Goal: Task Accomplishment & Management: Manage account settings

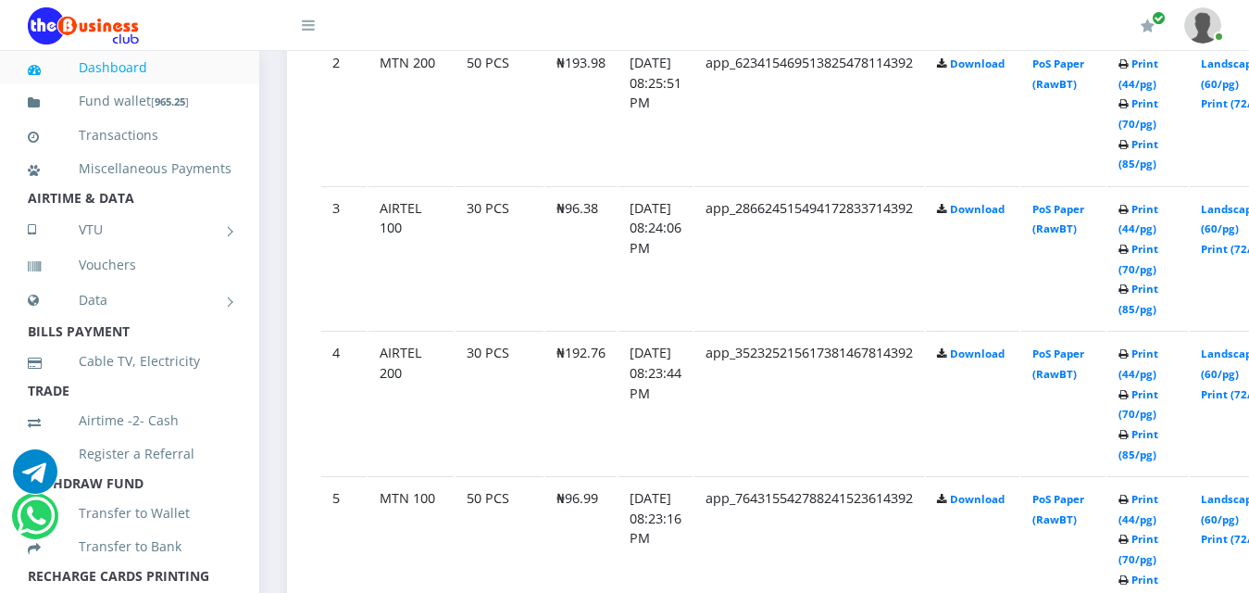
scroll to position [1259, 0]
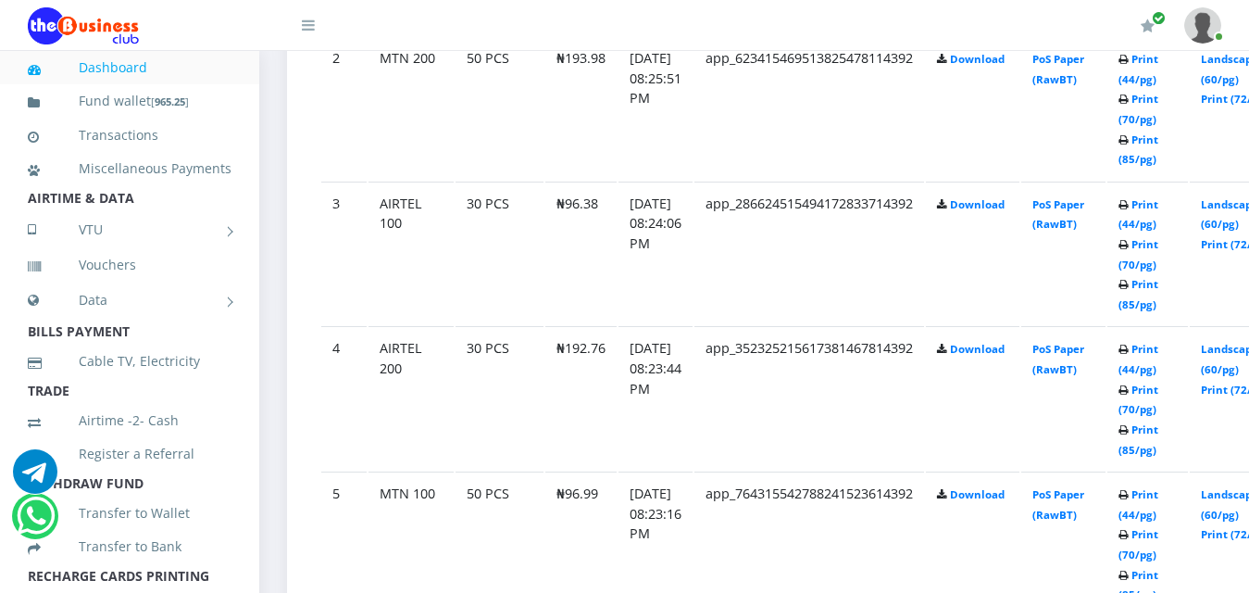
click at [693, 154] on td "[DATE] 08:25:51 PM" at bounding box center [655, 108] width 74 height 144
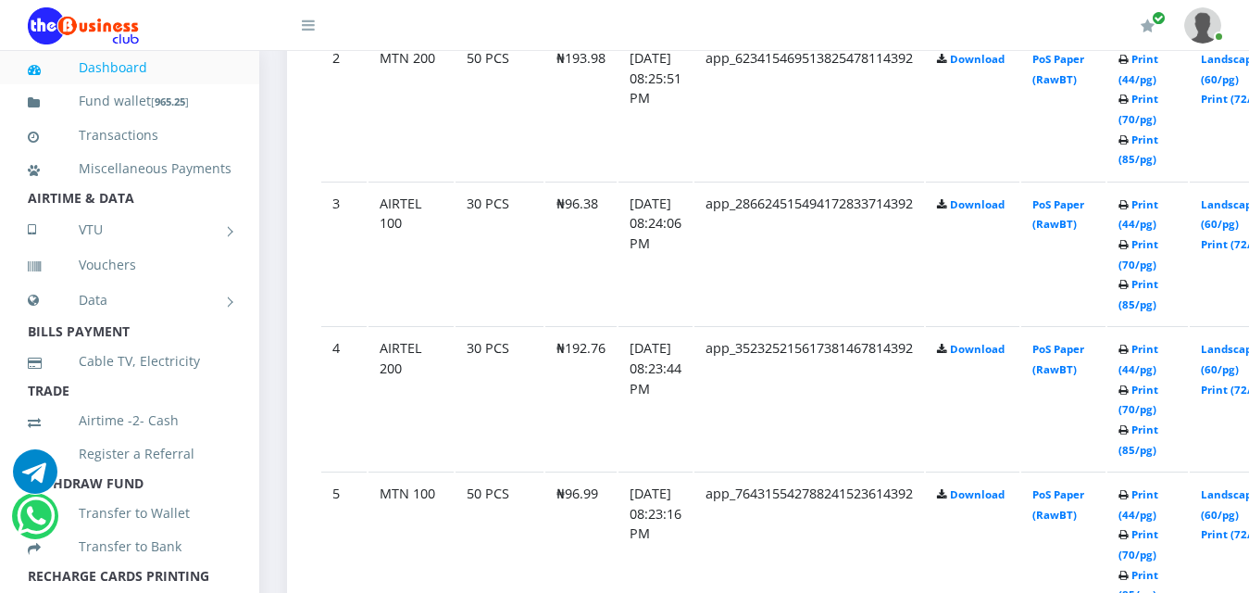
click at [1151, 271] on link "Print (70/pg)" at bounding box center [1138, 254] width 40 height 34
click at [1150, 271] on link "Print (70/pg)" at bounding box center [1138, 254] width 40 height 34
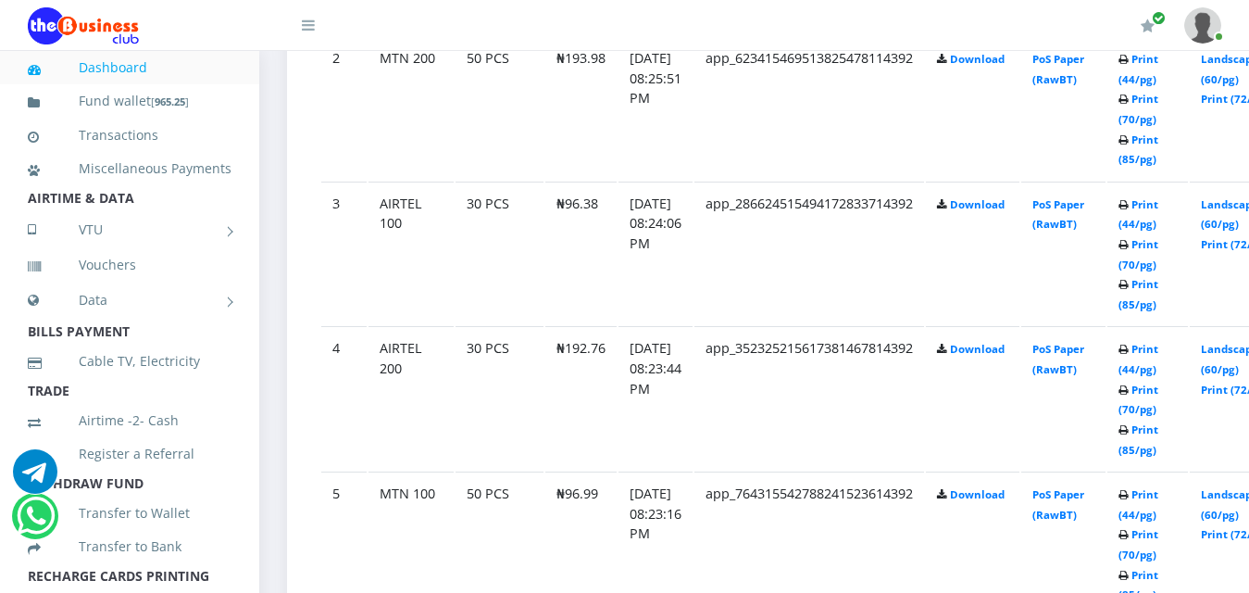
drag, startPoint x: 1155, startPoint y: 299, endPoint x: 1155, endPoint y: 282, distance: 16.7
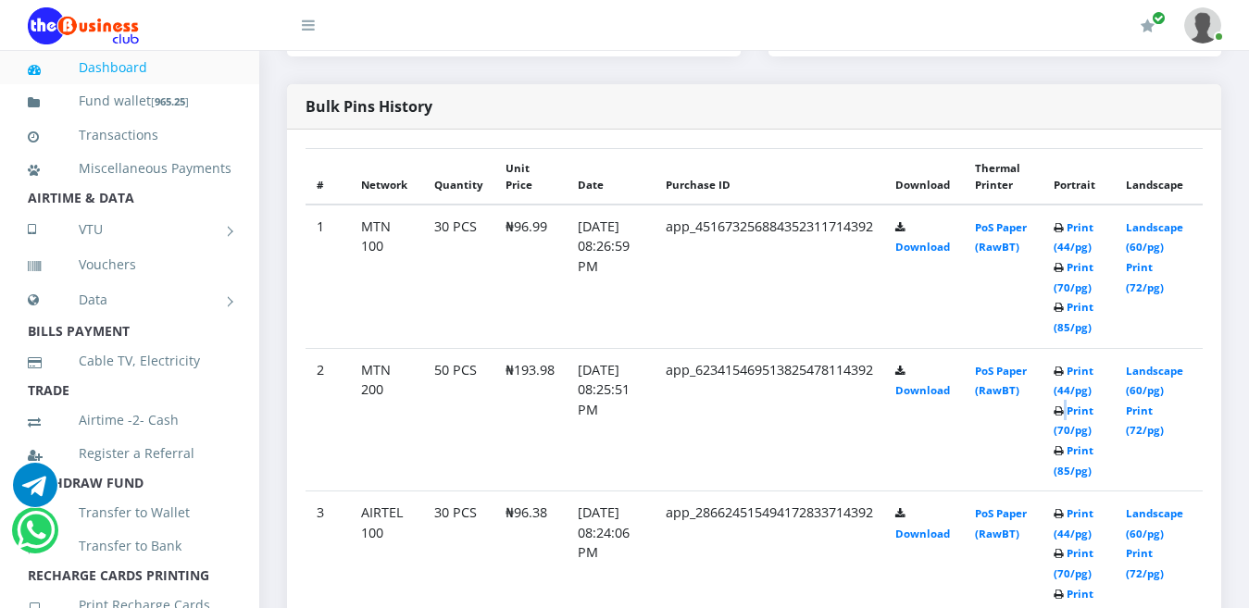
drag, startPoint x: 0, startPoint y: 0, endPoint x: 1076, endPoint y: 389, distance: 1143.9
click at [1076, 334] on b "Print (44/pg) Print (70/pg) Print (85/pg)" at bounding box center [1074, 277] width 40 height 114
click at [1064, 234] on icon at bounding box center [1059, 228] width 10 height 11
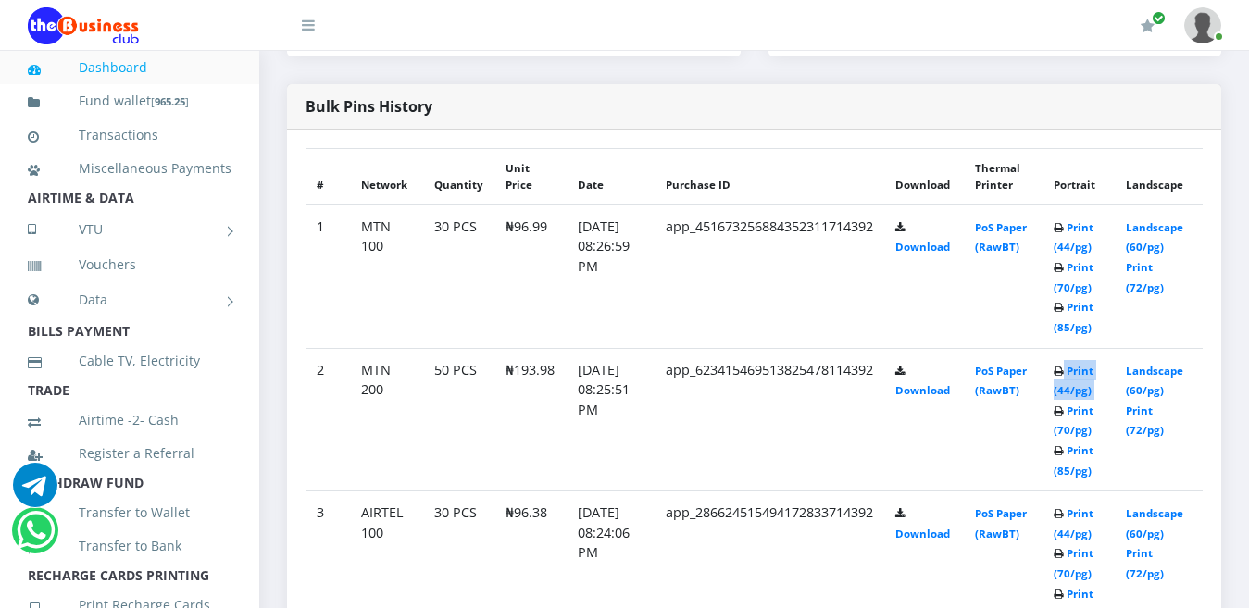
click at [1064, 234] on icon at bounding box center [1059, 228] width 10 height 11
drag, startPoint x: 1070, startPoint y: 353, endPoint x: 1071, endPoint y: 380, distance: 26.9
click at [1071, 348] on td "Print (44/pg) Print (70/pg) Print (85/pg)" at bounding box center [1078, 277] width 72 height 144
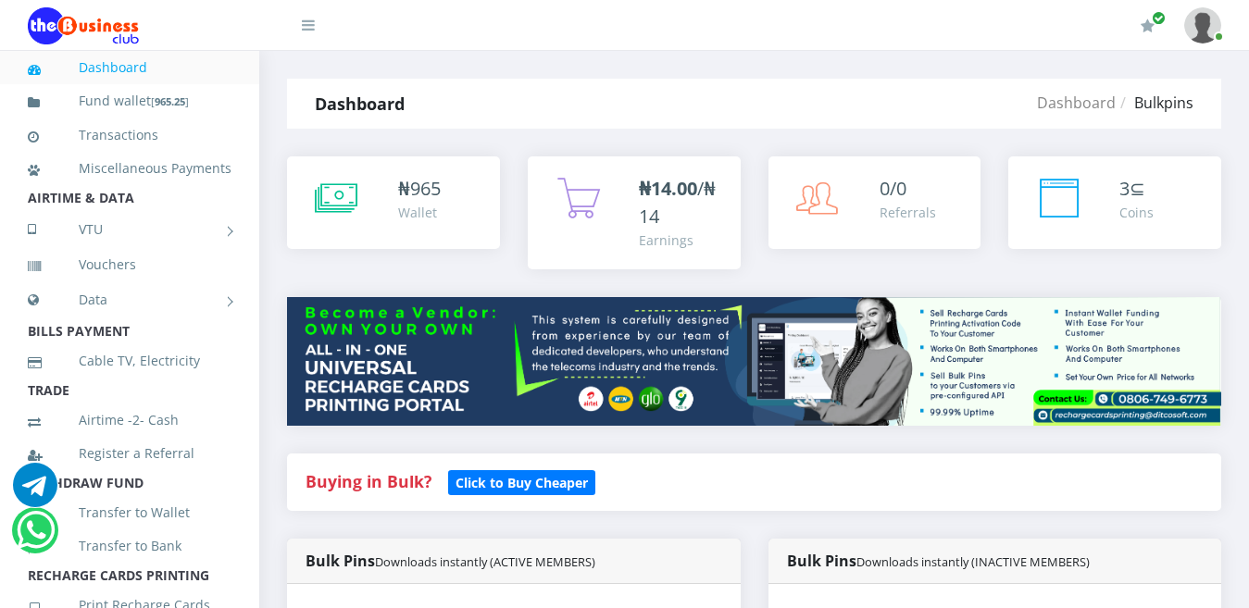
scroll to position [984, 0]
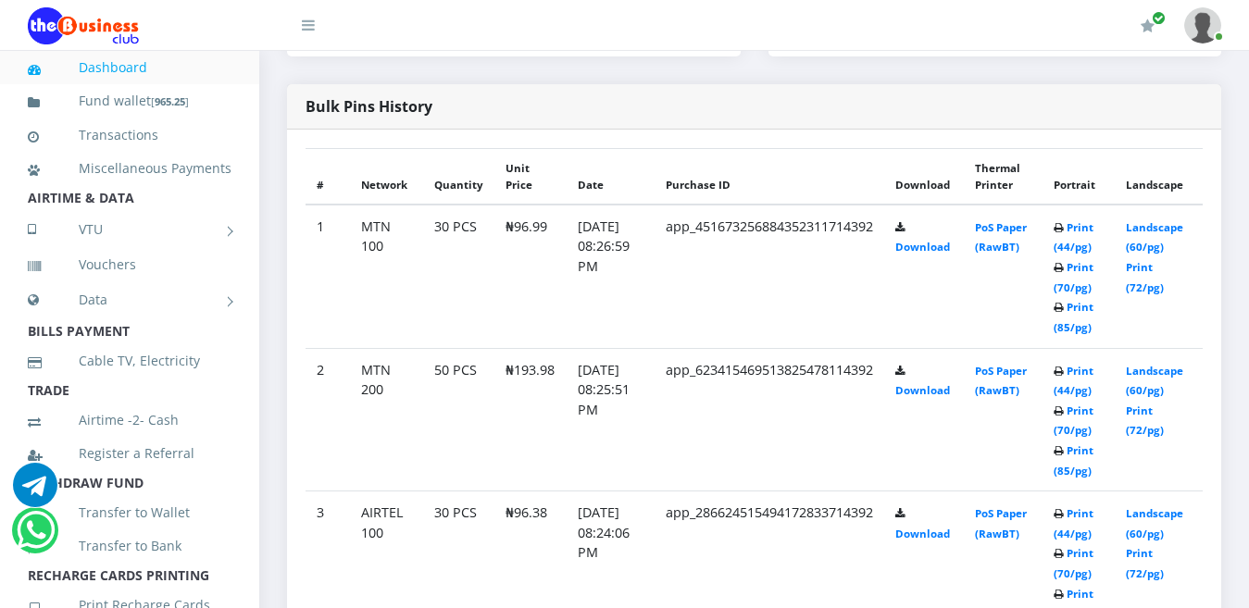
click at [1064, 303] on icon at bounding box center [1059, 308] width 10 height 11
click at [1070, 294] on td "Print (44/pg) Print (70/pg) Print (85/pg)" at bounding box center [1078, 277] width 72 height 144
click at [1064, 263] on icon at bounding box center [1059, 268] width 10 height 11
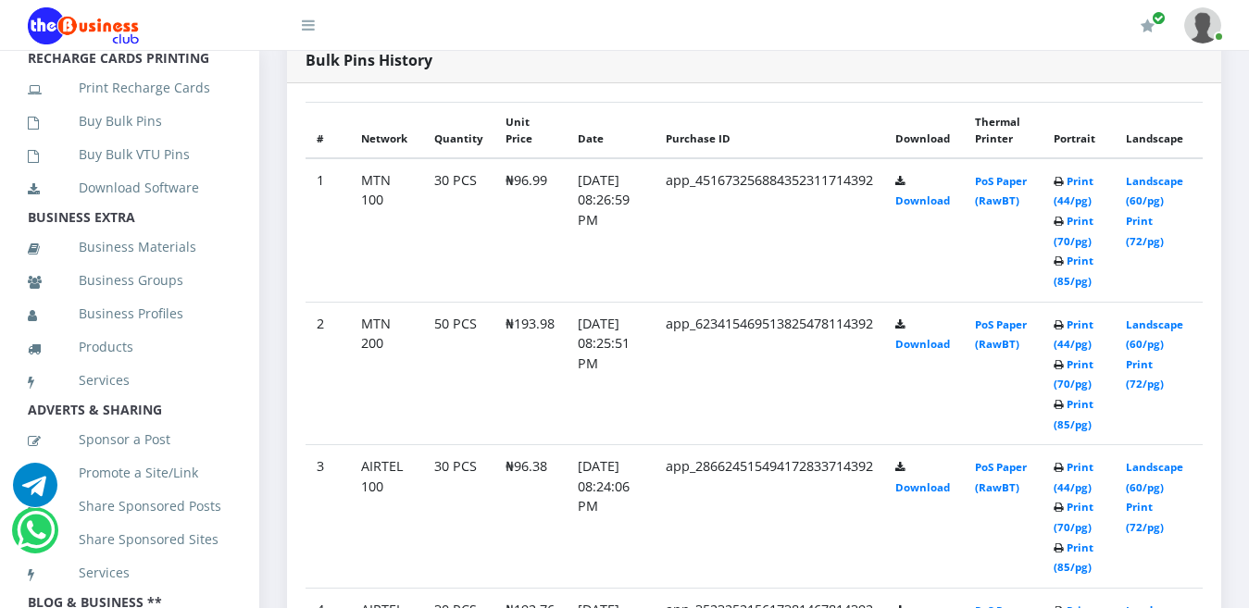
scroll to position [518, 0]
click at [242, 522] on li "Share Sponsored Posts" at bounding box center [129, 505] width 259 height 33
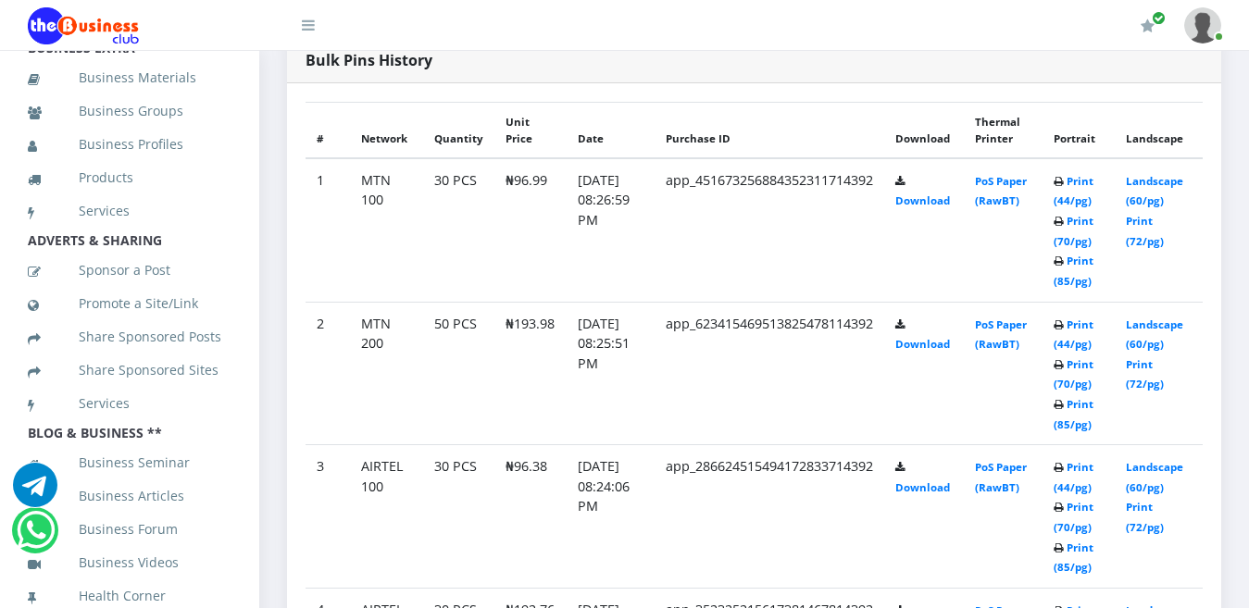
scroll to position [751, 0]
click at [180, 543] on link "Business Videos" at bounding box center [130, 563] width 204 height 43
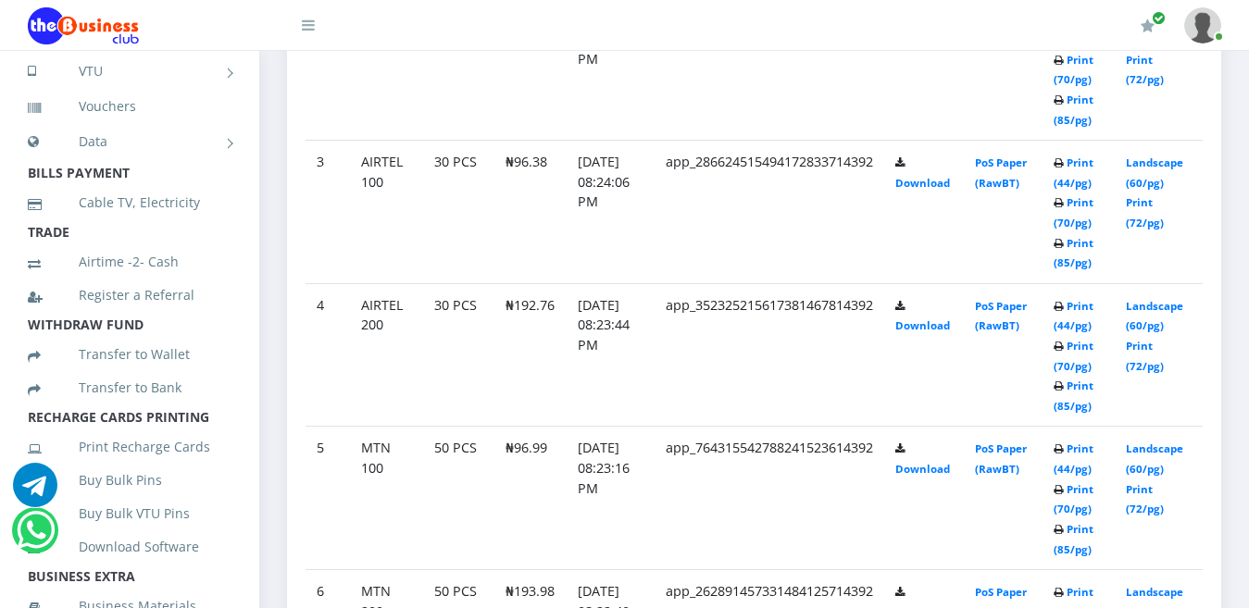
scroll to position [182, 0]
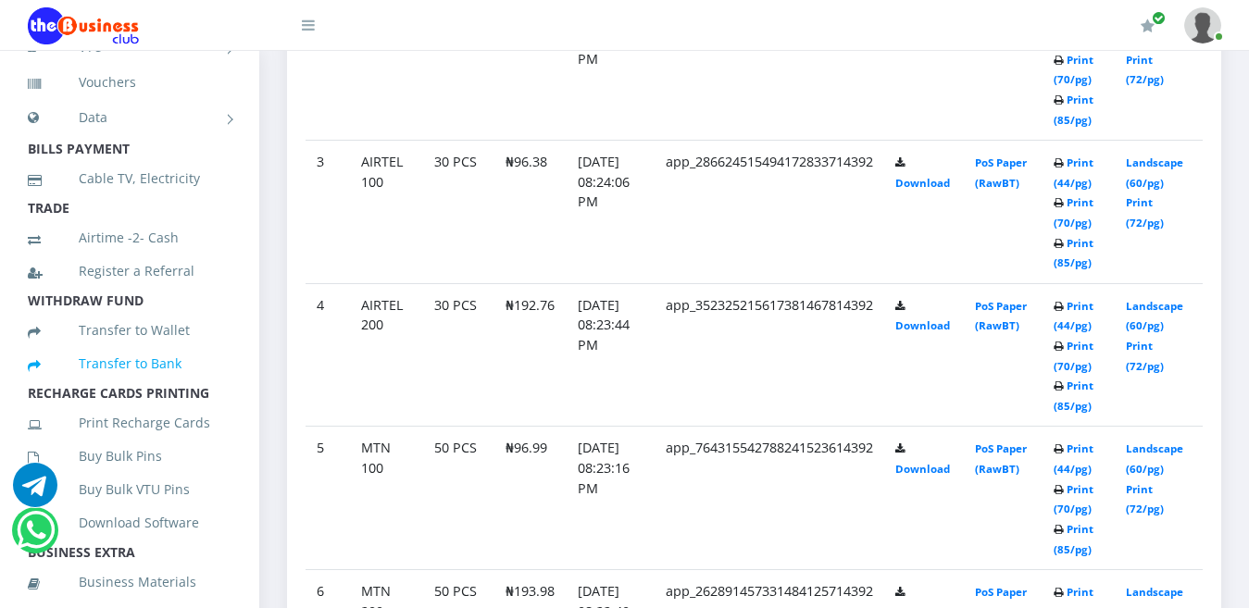
click at [143, 385] on link "Transfer to Bank" at bounding box center [130, 364] width 204 height 43
